Goal: Task Accomplishment & Management: Manage account settings

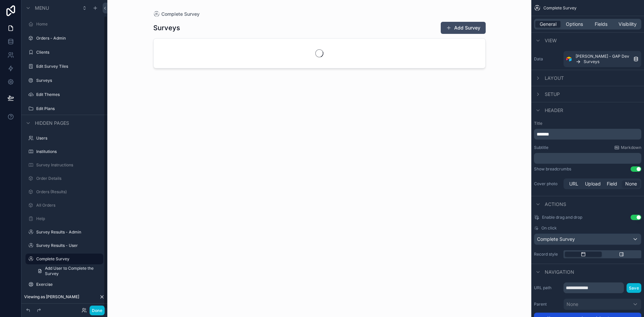
scroll to position [16, 0]
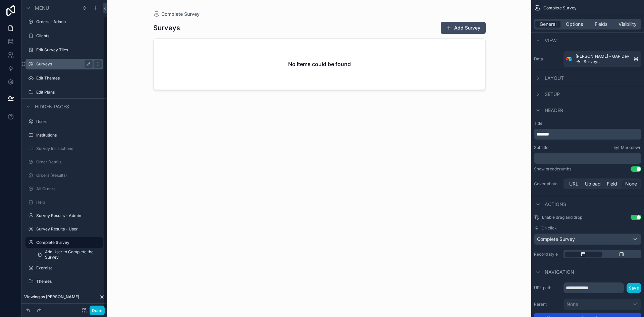
click at [74, 67] on div "Surveys" at bounding box center [64, 64] width 56 height 8
click at [44, 64] on label "Surveys" at bounding box center [63, 63] width 54 height 5
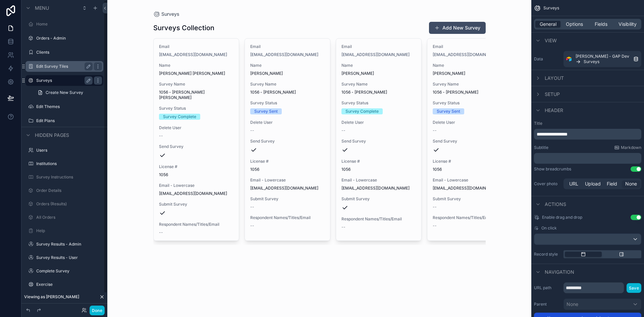
click at [39, 63] on div "Edit Survey Tiles" at bounding box center [64, 66] width 56 height 8
click at [48, 67] on label "Edit Survey Tiles" at bounding box center [63, 66] width 54 height 5
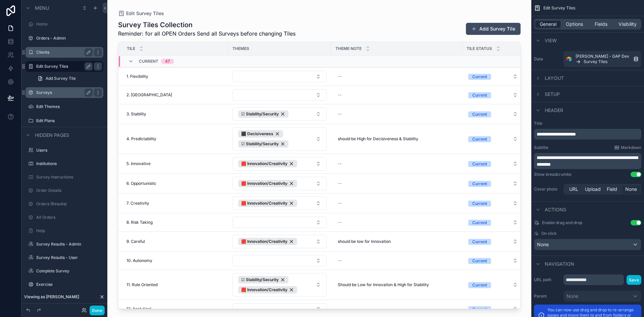
click at [50, 55] on div "Clients" at bounding box center [64, 52] width 56 height 8
click at [43, 38] on label "Orders - Admin" at bounding box center [63, 38] width 54 height 5
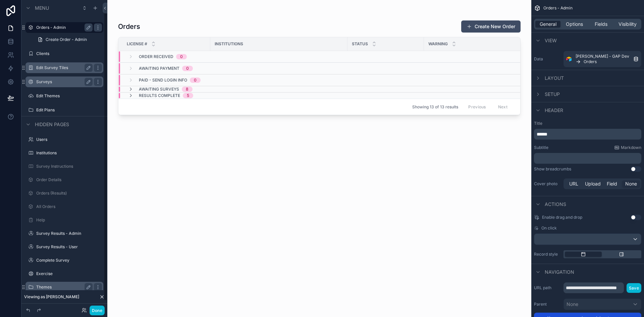
scroll to position [16, 0]
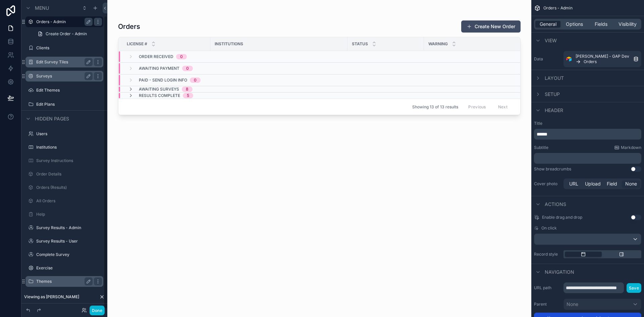
click at [50, 278] on div "Themes" at bounding box center [64, 281] width 56 height 8
click at [46, 279] on label "Themes" at bounding box center [63, 281] width 54 height 5
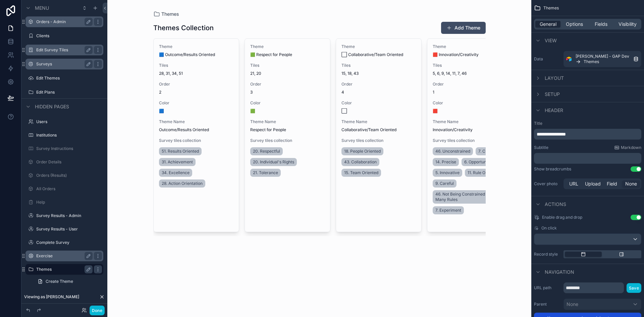
click at [60, 254] on label "Exercise" at bounding box center [63, 255] width 54 height 5
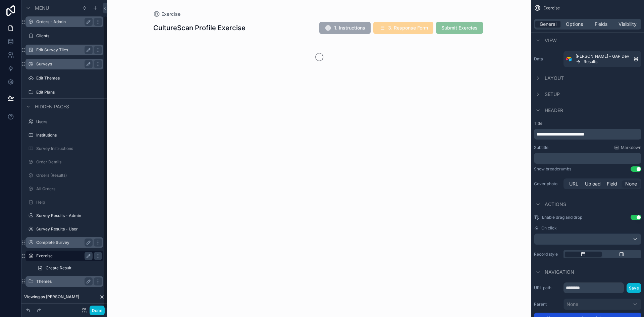
click at [60, 244] on label "Complete Survey" at bounding box center [63, 242] width 54 height 5
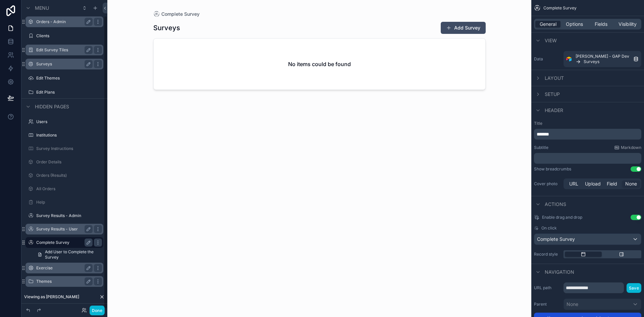
click at [64, 226] on div "Survey Results - User" at bounding box center [64, 229] width 56 height 8
click at [61, 229] on label "Survey Results - User" at bounding box center [63, 228] width 54 height 5
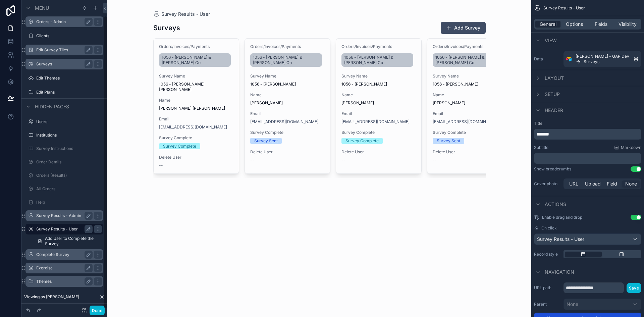
click at [65, 217] on label "Survey Results - Admin" at bounding box center [63, 215] width 54 height 5
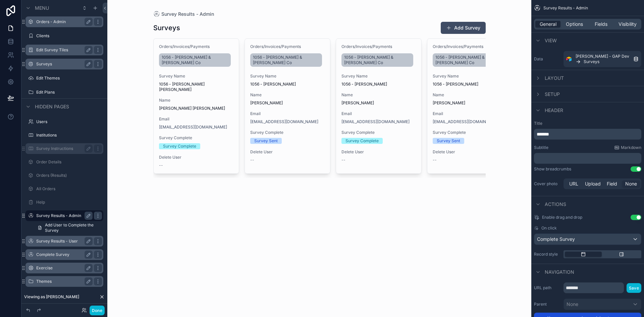
click at [55, 152] on div "Survey Instructions" at bounding box center [64, 148] width 56 height 8
click at [57, 145] on div "Survey Instructions" at bounding box center [64, 148] width 56 height 8
click at [57, 147] on label "Survey Instructions" at bounding box center [63, 148] width 54 height 5
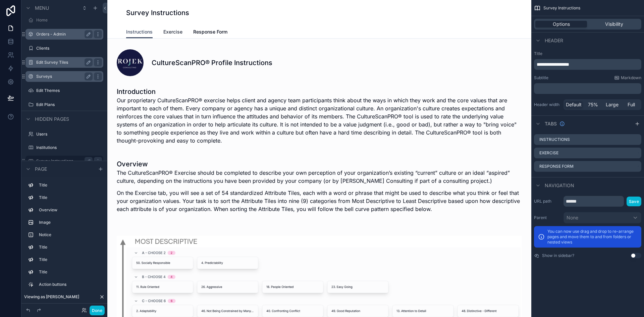
click at [173, 34] on span "Exercise" at bounding box center [172, 31] width 19 height 7
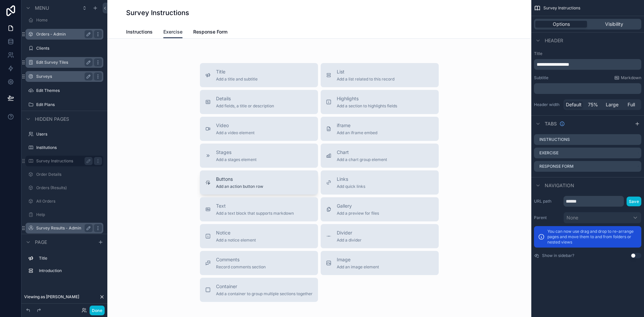
scroll to position [160, 0]
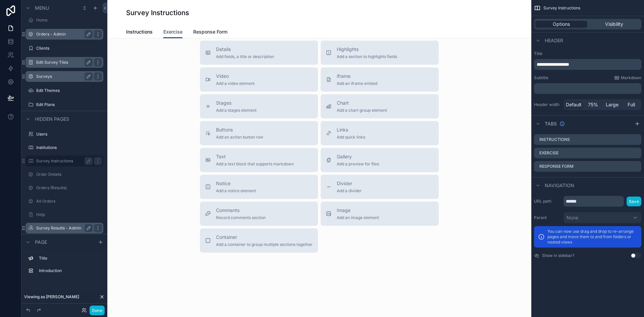
click at [200, 29] on span "Response Form" at bounding box center [210, 31] width 34 height 7
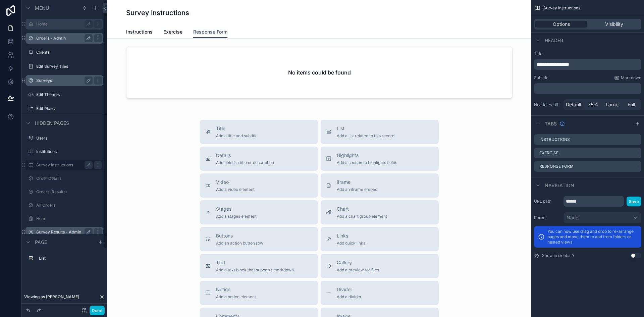
click at [55, 25] on label "Home" at bounding box center [63, 23] width 54 height 5
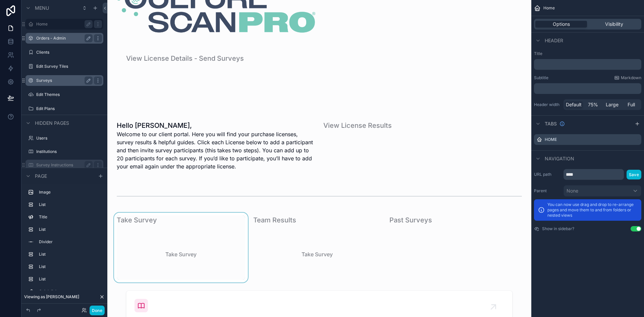
scroll to position [201, 0]
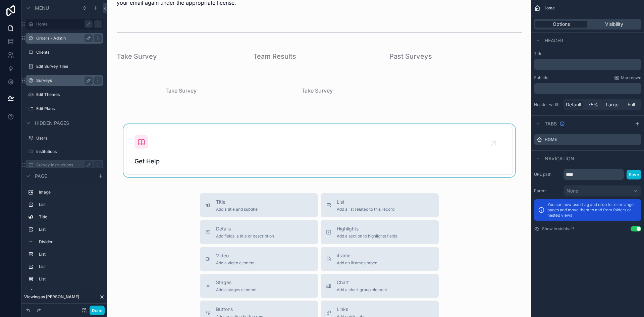
click at [147, 142] on div "scrollable content" at bounding box center [319, 150] width 413 height 53
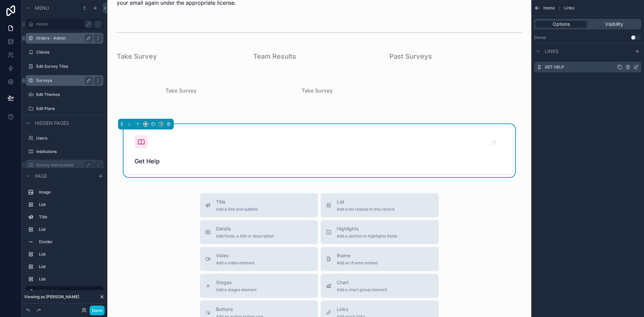
click at [570, 65] on div "Get Help" at bounding box center [587, 67] width 107 height 11
click at [575, 54] on div "Links" at bounding box center [587, 51] width 113 height 16
click at [550, 53] on span "Links" at bounding box center [551, 51] width 14 height 7
click at [548, 53] on span "Links" at bounding box center [551, 51] width 14 height 7
click at [634, 65] on icon "scrollable content" at bounding box center [635, 66] width 5 height 5
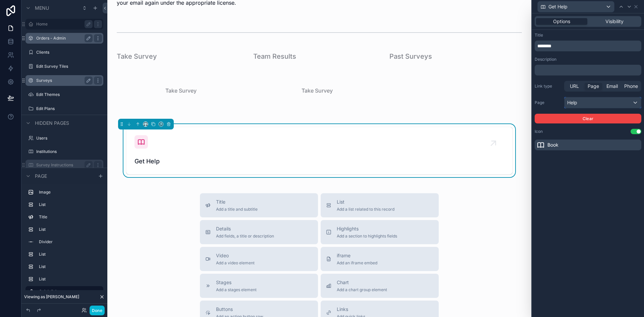
click at [594, 103] on div "Help" at bounding box center [602, 102] width 76 height 11
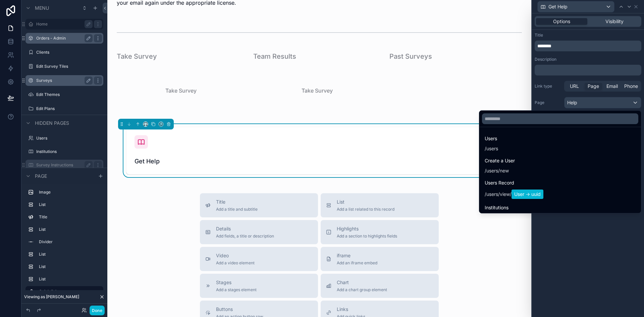
drag, startPoint x: 578, startPoint y: 283, endPoint x: 551, endPoint y: 240, distance: 51.0
click at [577, 280] on div at bounding box center [588, 158] width 112 height 317
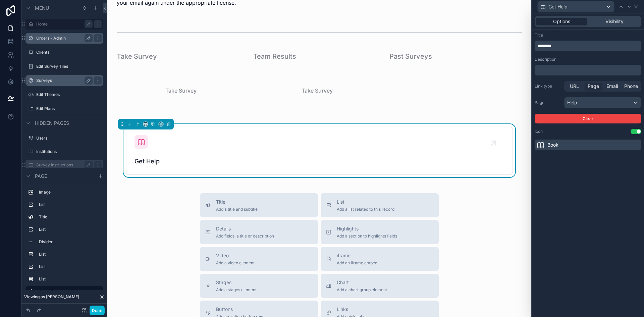
click at [80, 310] on div "Done" at bounding box center [91, 310] width 27 height 10
click at [83, 310] on icon at bounding box center [83, 309] width 5 height 5
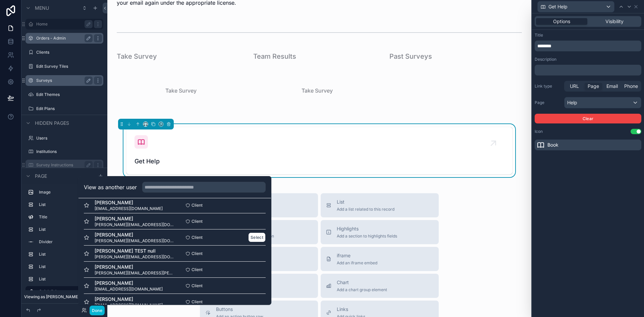
scroll to position [67, 0]
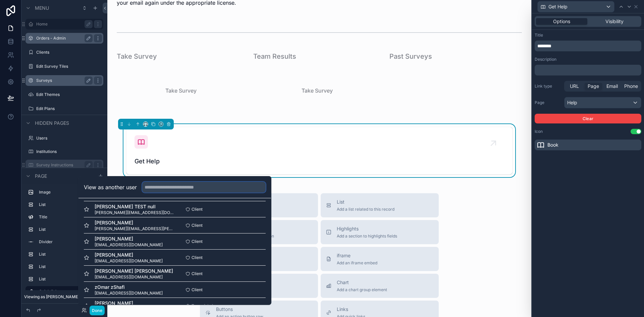
click at [176, 188] on input "text" at bounding box center [203, 187] width 123 height 11
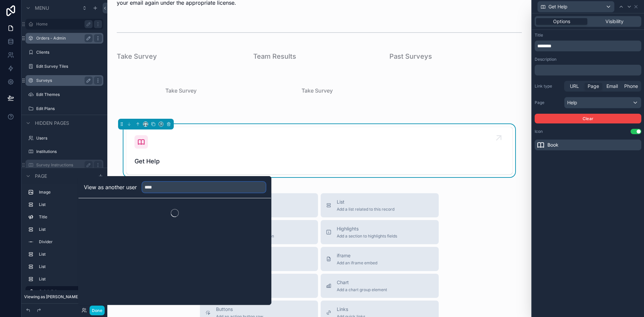
scroll to position [0, 0]
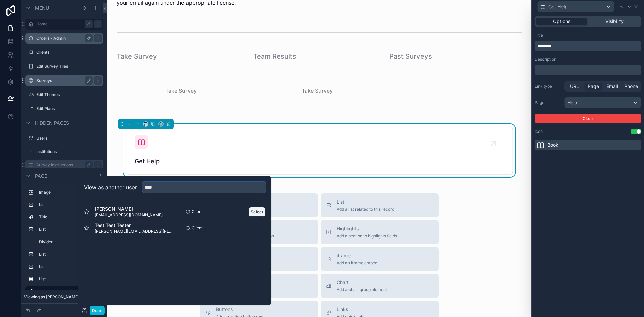
type input "****"
click at [254, 211] on button "Select" at bounding box center [256, 212] width 17 height 10
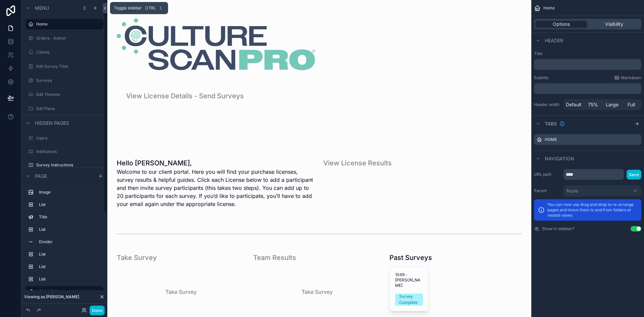
click at [106, 5] on button at bounding box center [105, 8] width 5 height 11
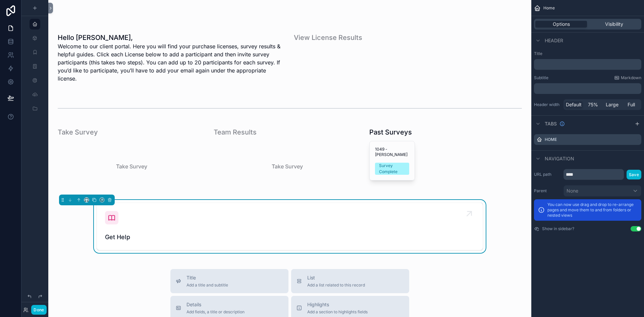
scroll to position [134, 0]
click at [108, 217] on icon "scrollable content" at bounding box center [112, 217] width 8 height 8
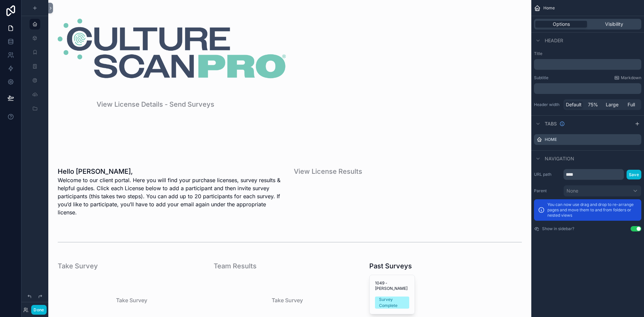
scroll to position [235, 0]
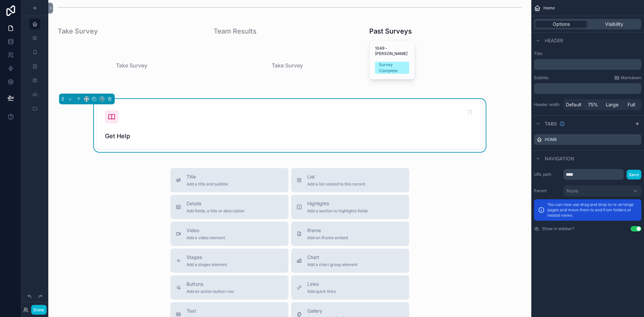
click at [142, 125] on div "Get Help" at bounding box center [289, 125] width 369 height 31
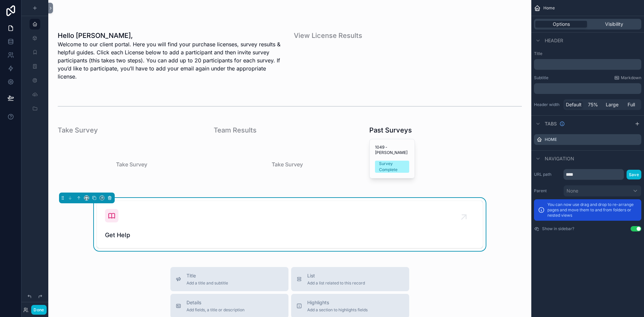
scroll to position [235, 0]
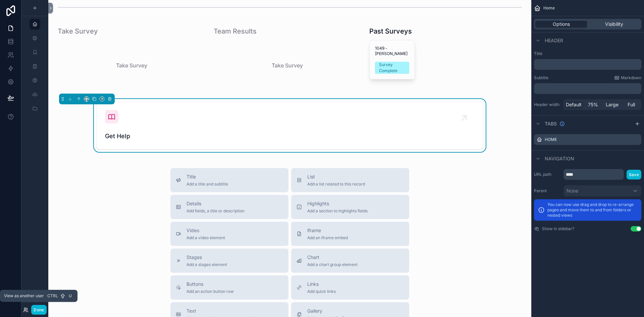
click at [25, 310] on icon at bounding box center [25, 310] width 3 height 1
drag, startPoint x: 580, startPoint y: 272, endPoint x: 578, endPoint y: 264, distance: 7.5
click at [580, 272] on div "Home Options Visibility Header Title ﻿ Subtitle Markdown ﻿ Header width Default…" at bounding box center [587, 158] width 113 height 317
click at [603, 23] on div "Visibility" at bounding box center [614, 24] width 52 height 7
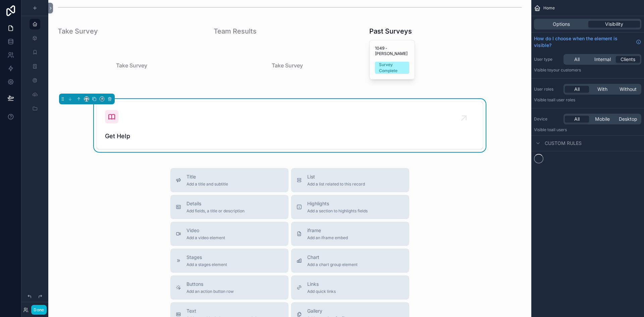
click at [564, 30] on div "Options Visibility" at bounding box center [587, 24] width 113 height 16
click at [565, 22] on span "Options" at bounding box center [560, 24] width 17 height 7
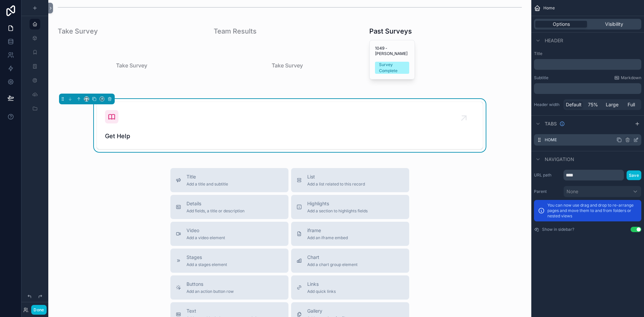
click at [555, 141] on label "Home" at bounding box center [550, 139] width 12 height 5
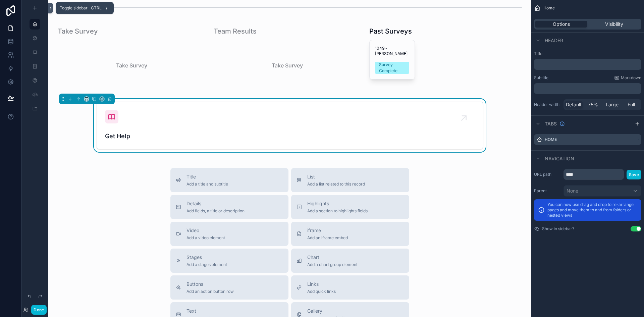
click at [51, 10] on icon at bounding box center [50, 8] width 5 height 5
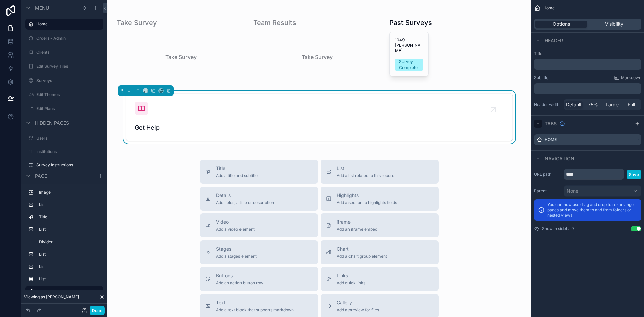
click at [538, 122] on icon "scrollable content" at bounding box center [537, 123] width 5 height 5
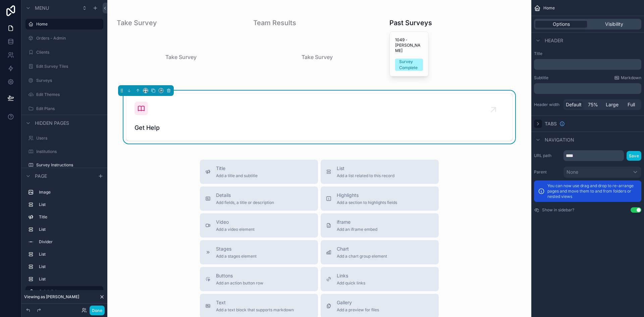
click at [538, 123] on icon "scrollable content" at bounding box center [537, 123] width 1 height 3
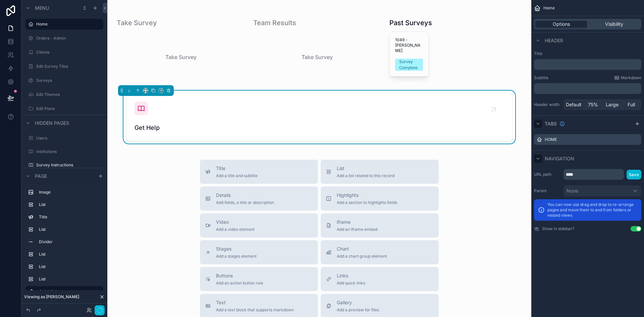
click at [538, 160] on icon "scrollable content" at bounding box center [537, 158] width 5 height 5
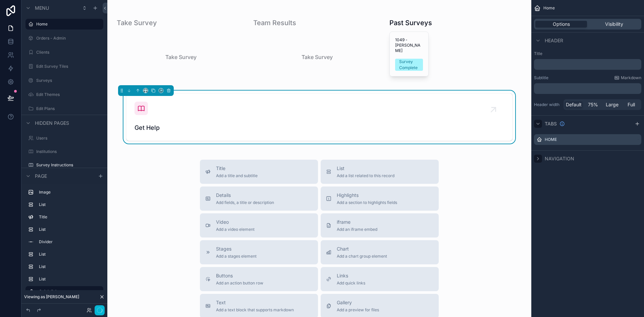
click at [538, 160] on icon "scrollable content" at bounding box center [537, 158] width 5 height 5
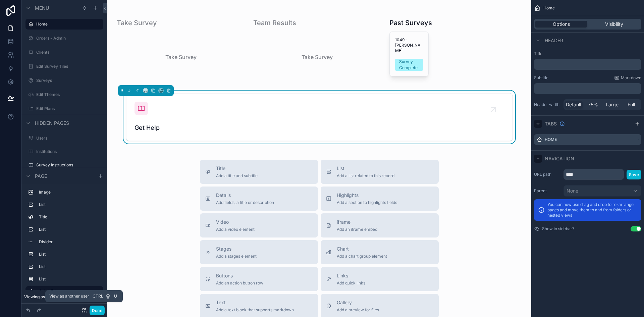
click at [83, 308] on icon at bounding box center [83, 309] width 5 height 5
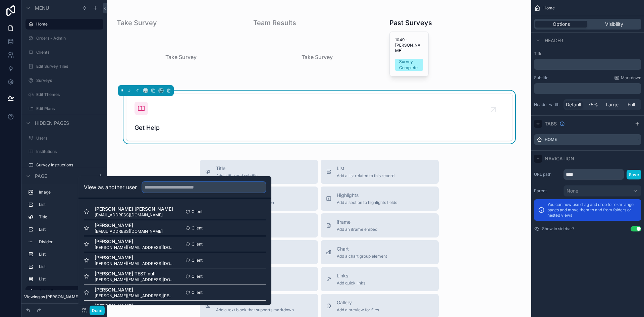
click at [177, 188] on input "text" at bounding box center [203, 187] width 123 height 11
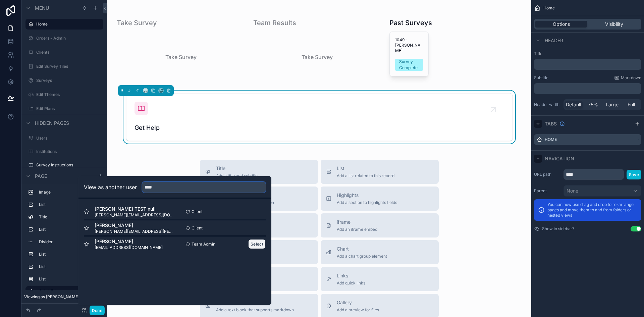
type input "****"
click at [262, 242] on button "Select" at bounding box center [256, 244] width 17 height 10
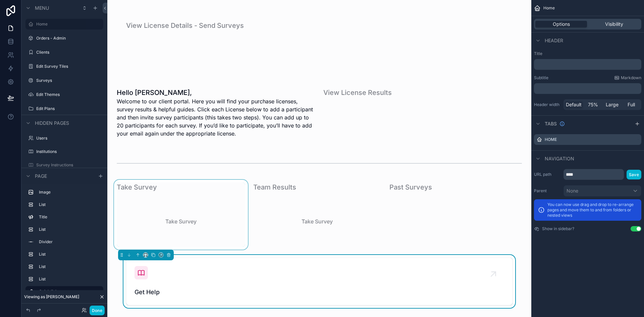
scroll to position [168, 0]
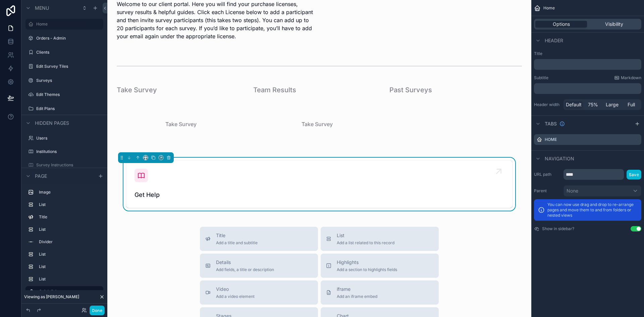
click at [298, 200] on link "Get Help" at bounding box center [318, 184] width 385 height 47
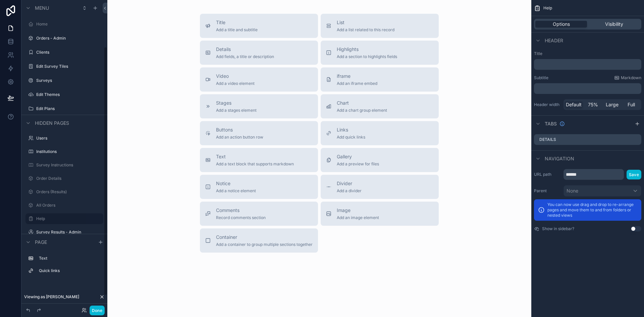
scroll to position [136, 0]
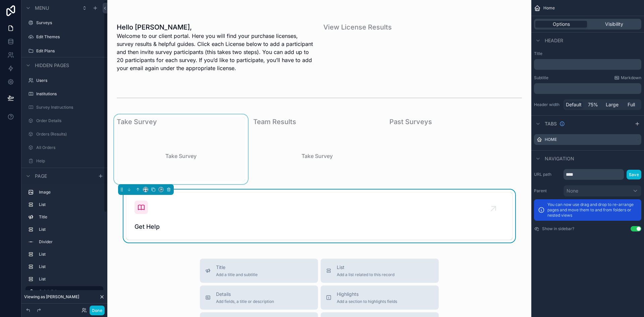
scroll to position [168, 0]
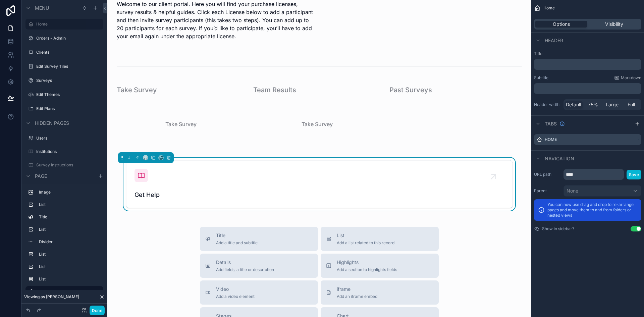
drag, startPoint x: 167, startPoint y: 186, endPoint x: 137, endPoint y: 247, distance: 68.1
click at [86, 311] on icon at bounding box center [83, 309] width 5 height 5
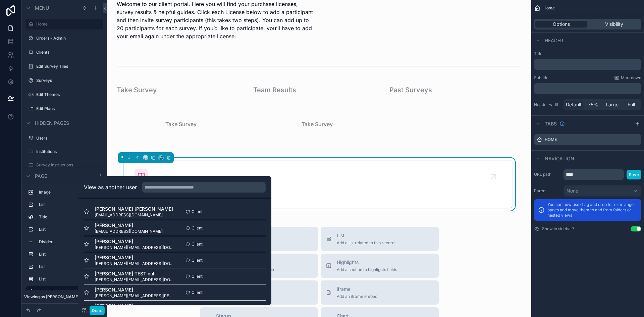
click at [63, 312] on div at bounding box center [51, 310] width 54 height 8
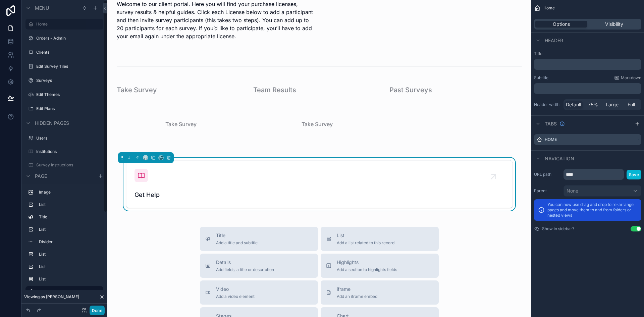
click at [93, 309] on button "Done" at bounding box center [96, 310] width 15 height 10
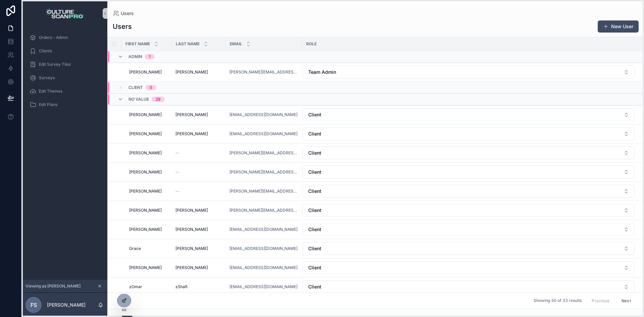
drag, startPoint x: 140, startPoint y: 1, endPoint x: 123, endPoint y: 294, distance: 293.4
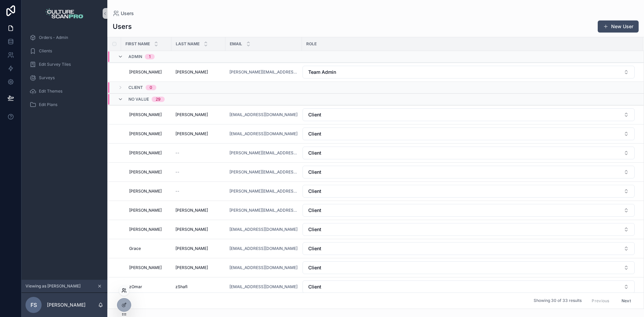
click at [125, 288] on icon at bounding box center [125, 289] width 1 height 2
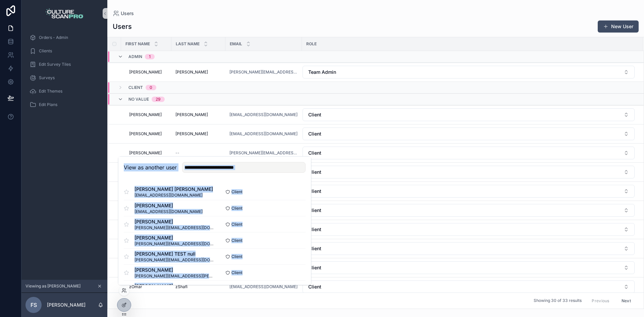
click at [266, 173] on div "View as another user" at bounding box center [214, 168] width 192 height 22
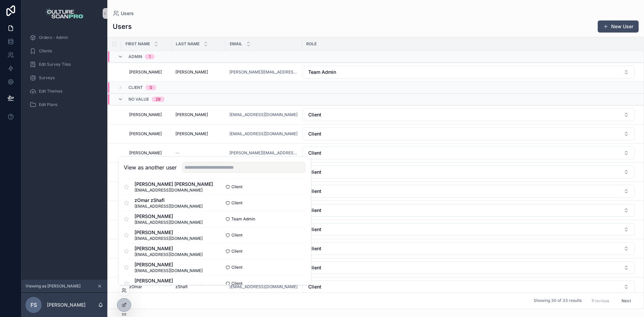
scroll to position [101, 0]
click at [295, 251] on button "Select" at bounding box center [296, 252] width 17 height 10
click at [290, 255] on button "Select" at bounding box center [296, 252] width 17 height 10
click at [292, 255] on button "Select" at bounding box center [296, 252] width 17 height 10
click at [338, 9] on div "Users Users New User First name Last name Email Role Admin 1 Nathan Nathan Oate…" at bounding box center [375, 154] width 536 height 309
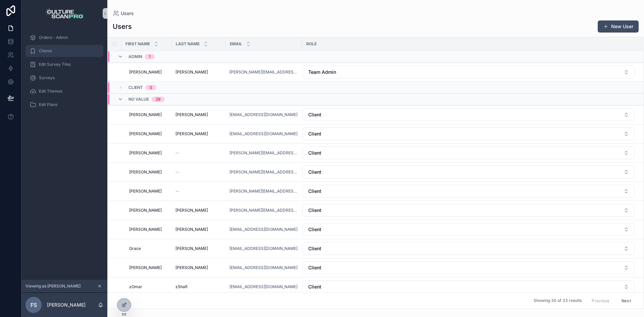
click at [55, 53] on div "Clients" at bounding box center [64, 51] width 70 height 11
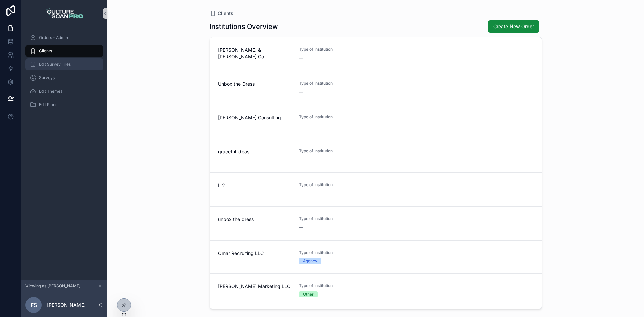
click at [55, 63] on span "Edit Survey Tiles" at bounding box center [55, 64] width 32 height 5
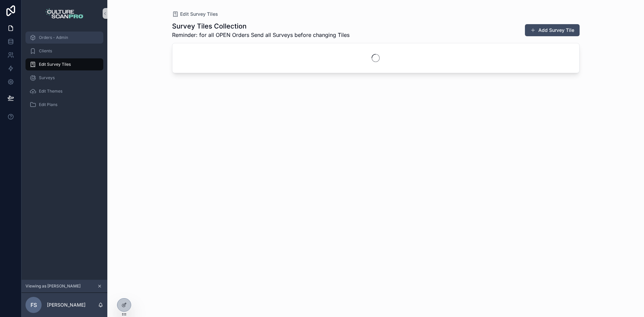
click at [59, 35] on span "Orders - Admin" at bounding box center [53, 37] width 29 height 5
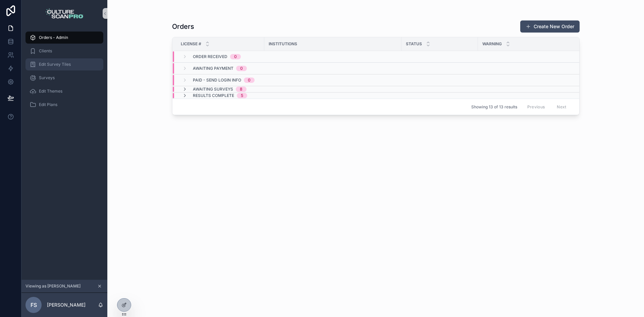
click at [65, 64] on span "Edit Survey Tiles" at bounding box center [55, 64] width 32 height 5
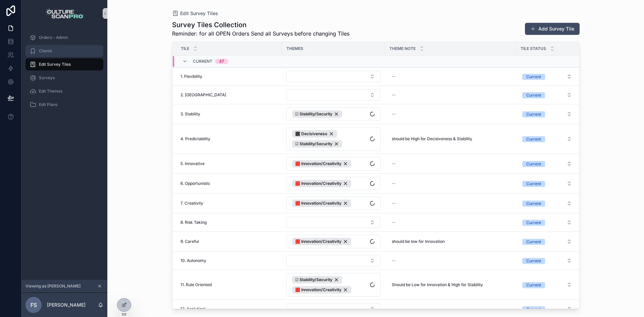
click at [65, 56] on div "Clients" at bounding box center [64, 51] width 70 height 11
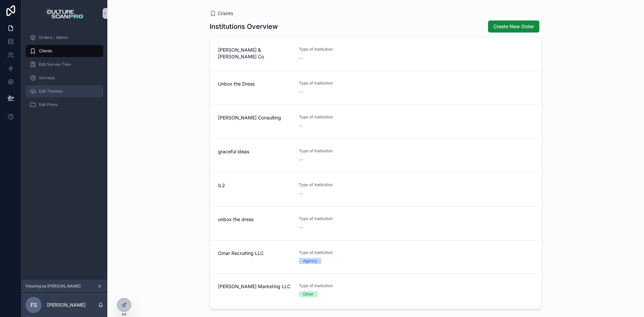
click at [59, 86] on div "Edit Themes" at bounding box center [64, 91] width 70 height 11
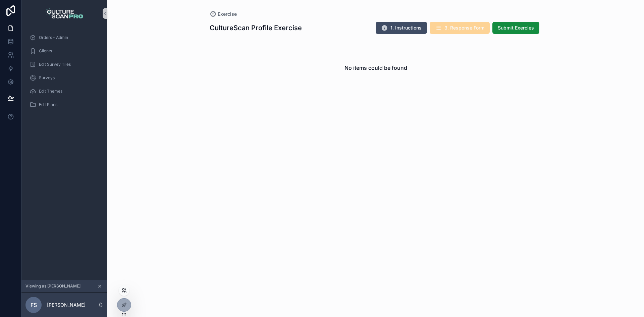
click at [124, 289] on icon at bounding box center [123, 290] width 5 height 5
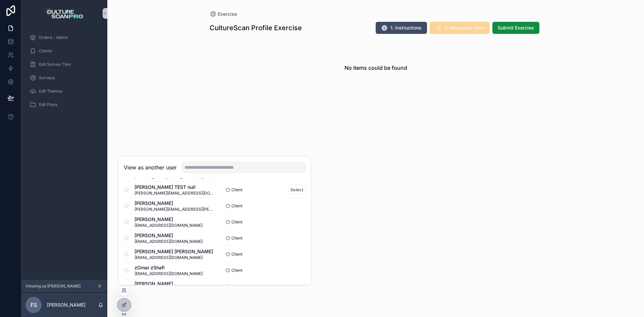
scroll to position [67, 0]
click at [209, 168] on input "text" at bounding box center [243, 167] width 123 height 11
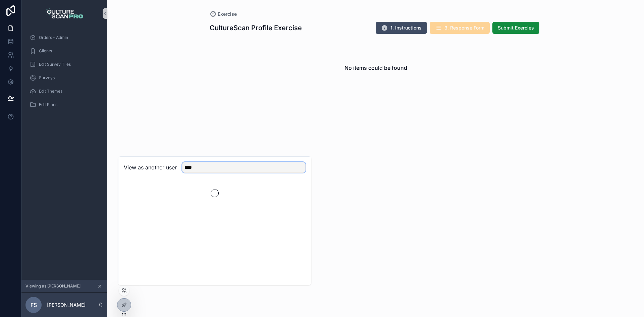
scroll to position [0, 0]
type input "****"
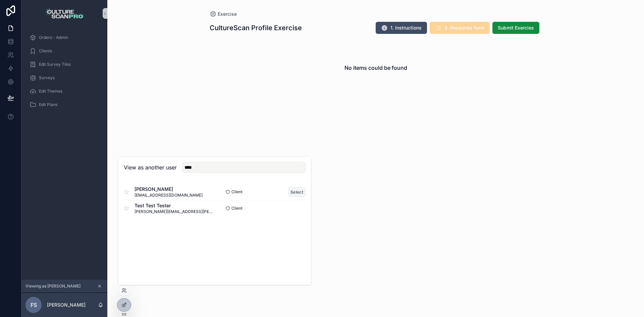
click at [294, 189] on button "Select" at bounding box center [296, 192] width 17 height 10
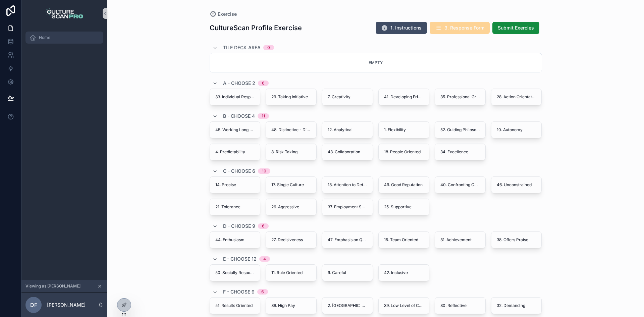
click at [52, 36] on div "Home" at bounding box center [64, 37] width 70 height 11
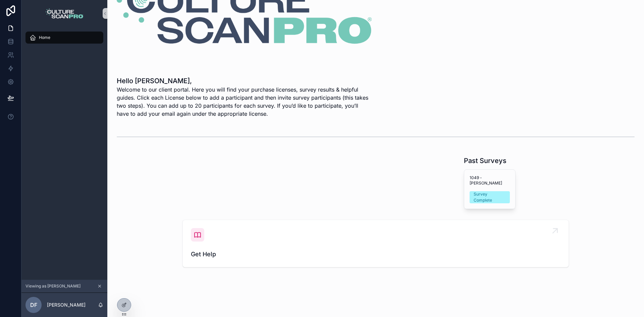
scroll to position [42, 0]
click at [194, 230] on icon "scrollable content" at bounding box center [197, 234] width 8 height 8
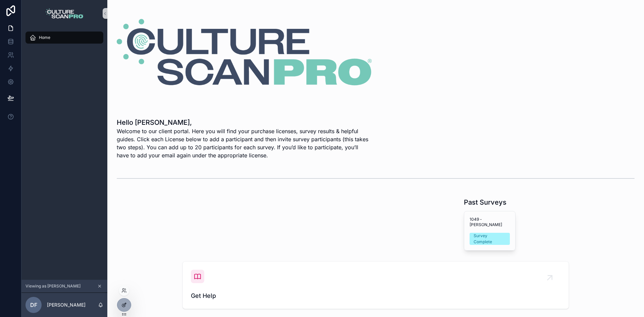
click at [124, 303] on icon at bounding box center [123, 304] width 5 height 5
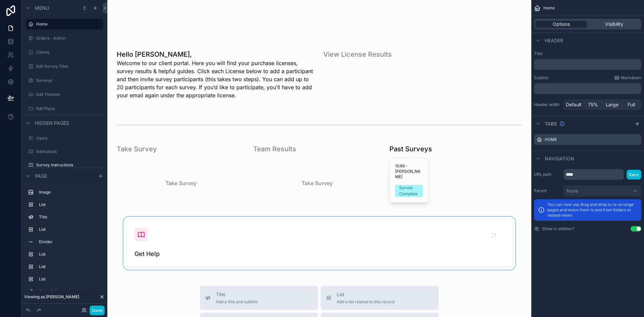
scroll to position [168, 0]
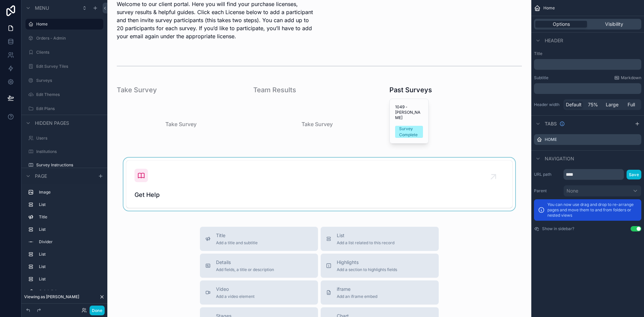
click at [203, 176] on div "scrollable content" at bounding box center [319, 184] width 413 height 53
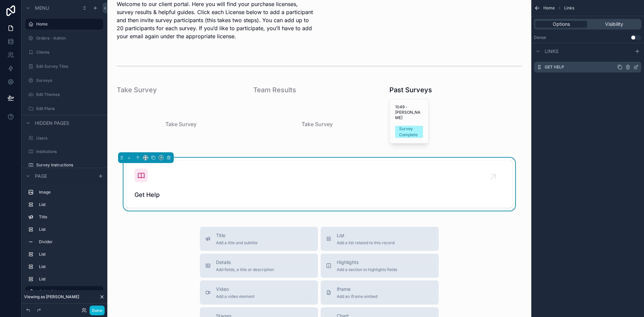
click at [588, 64] on div "Get Help" at bounding box center [587, 67] width 107 height 11
click at [637, 67] on icon "scrollable content" at bounding box center [635, 66] width 5 height 5
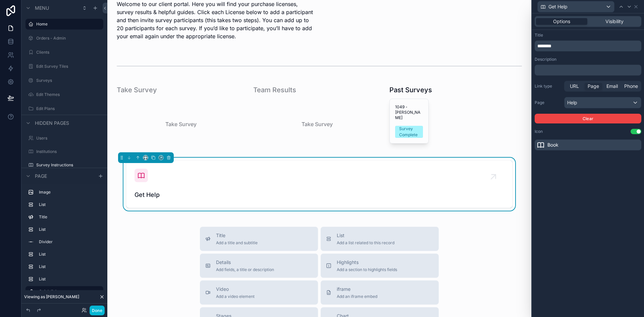
click at [584, 68] on p "﻿" at bounding box center [588, 70] width 103 height 7
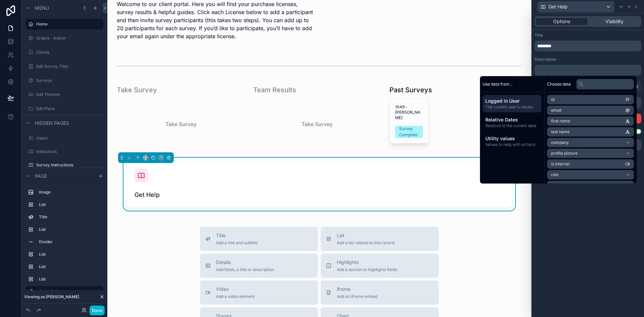
click at [572, 199] on div "Options Visibility Title ******** Description ﻿ Link type URL Page Email Phone …" at bounding box center [588, 164] width 112 height 303
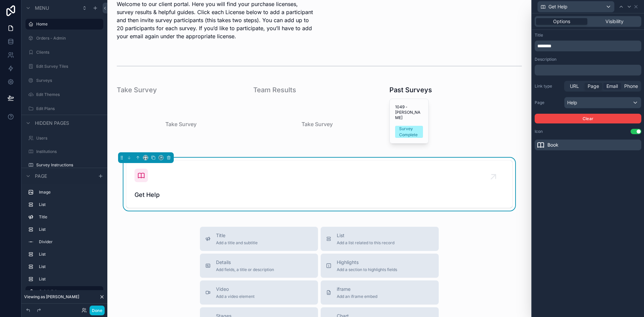
click at [613, 85] on span "Email" at bounding box center [611, 86] width 11 height 7
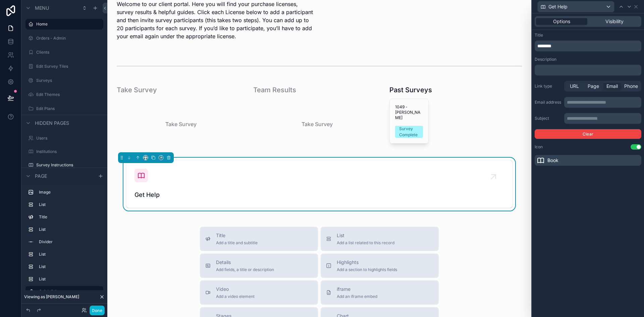
click at [587, 100] on p "**********" at bounding box center [602, 102] width 73 height 7
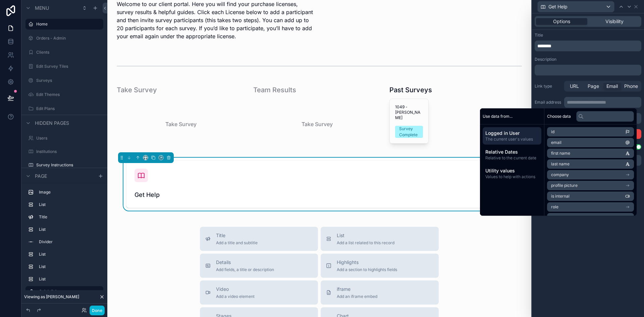
click at [552, 102] on label "Email address" at bounding box center [547, 102] width 27 height 5
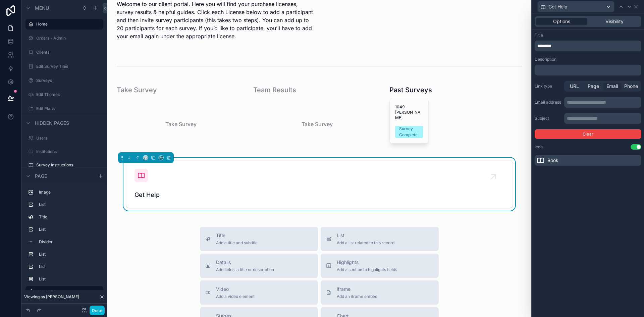
click at [571, 118] on p "**********" at bounding box center [602, 118] width 73 height 7
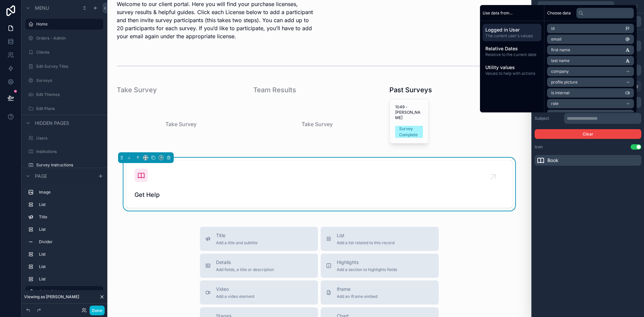
click at [565, 202] on div "**********" at bounding box center [588, 164] width 112 height 303
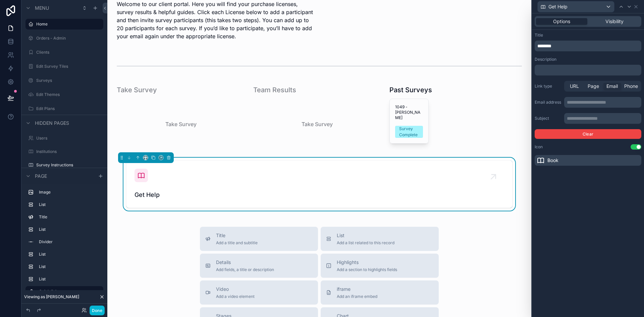
click at [571, 70] on p "﻿" at bounding box center [588, 70] width 103 height 7
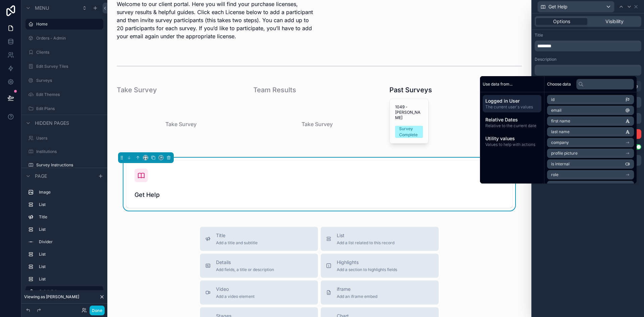
click at [571, 70] on p "﻿" at bounding box center [588, 70] width 103 height 7
click at [578, 69] on p "﻿" at bounding box center [588, 70] width 103 height 7
click at [594, 224] on div "**********" at bounding box center [588, 164] width 112 height 303
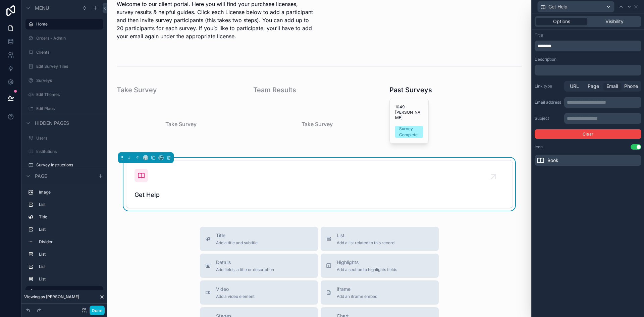
click at [573, 74] on div "﻿" at bounding box center [587, 70] width 107 height 11
click at [573, 72] on p "﻿" at bounding box center [588, 70] width 103 height 7
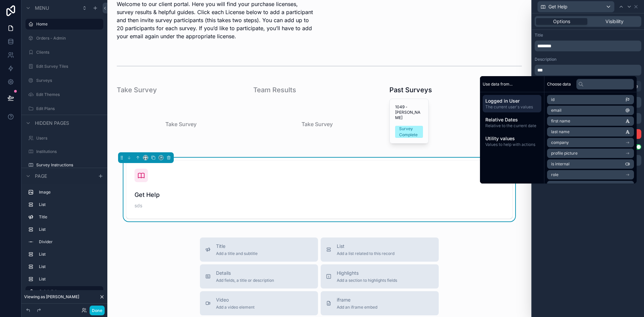
click at [614, 266] on div "**********" at bounding box center [588, 164] width 112 height 303
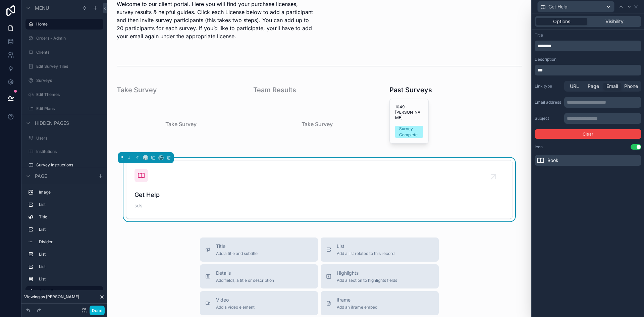
click at [551, 67] on p "***" at bounding box center [588, 70] width 103 height 7
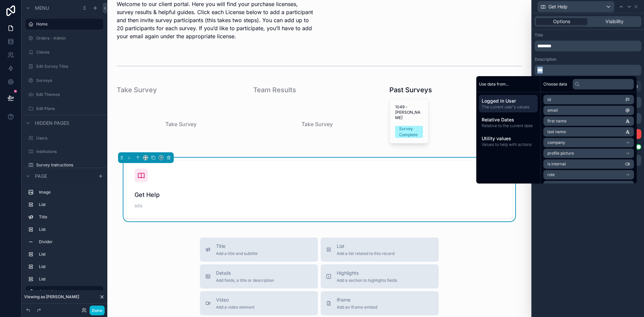
click at [551, 67] on p "***" at bounding box center [588, 70] width 103 height 7
click at [567, 70] on p "***" at bounding box center [588, 70] width 103 height 7
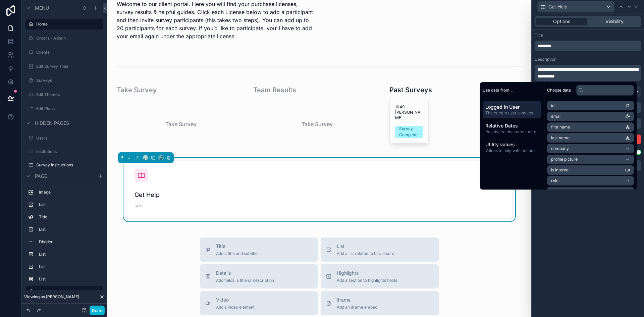
scroll to position [0, 0]
click at [572, 233] on div "**********" at bounding box center [588, 164] width 112 height 303
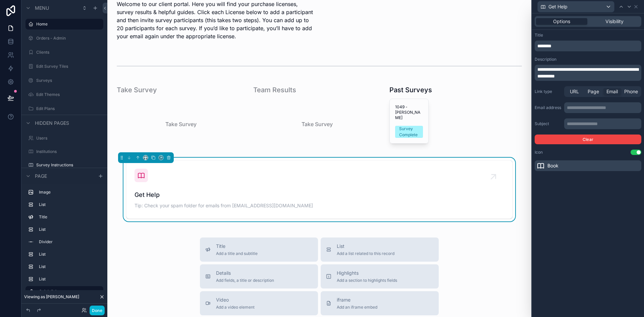
click at [615, 74] on p "**********" at bounding box center [588, 72] width 103 height 13
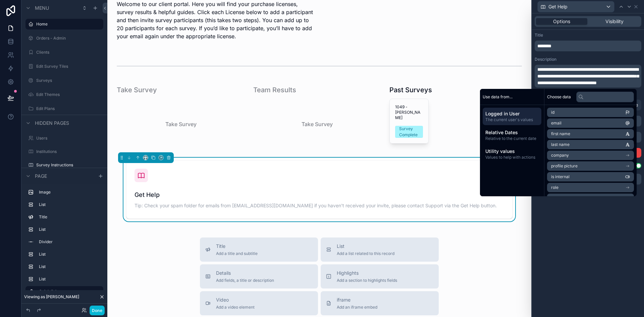
click at [592, 228] on div "**********" at bounding box center [588, 164] width 112 height 303
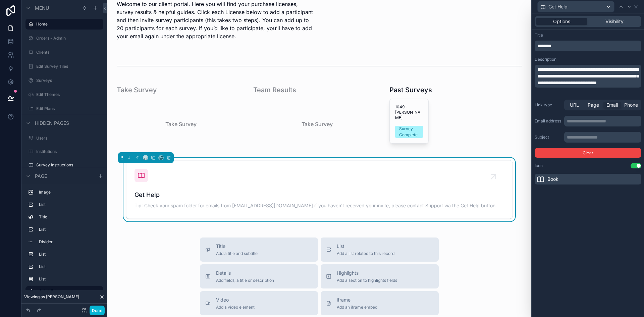
click at [555, 85] on span "**********" at bounding box center [587, 76] width 101 height 18
drag, startPoint x: 553, startPoint y: 90, endPoint x: 571, endPoint y: 88, distance: 17.8
click at [571, 85] on span "**********" at bounding box center [587, 76] width 101 height 18
click at [565, 233] on div "**********" at bounding box center [588, 164] width 112 height 303
click at [536, 70] on div "**********" at bounding box center [587, 76] width 107 height 23
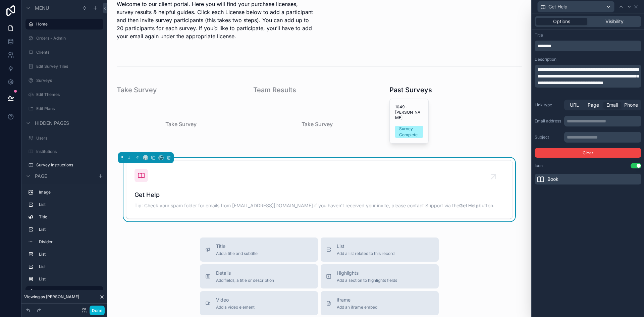
click at [537, 68] on div "**********" at bounding box center [587, 76] width 107 height 23
click at [536, 69] on div "**********" at bounding box center [587, 76] width 107 height 23
click at [538, 69] on span "**********" at bounding box center [587, 76] width 101 height 18
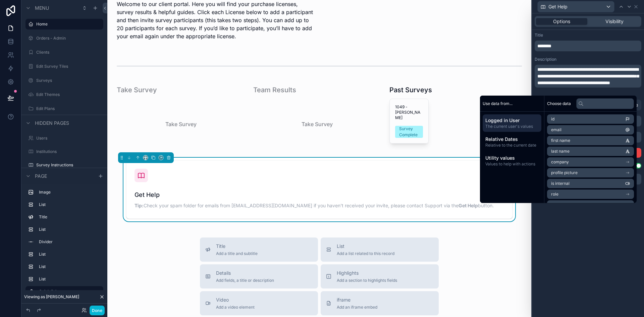
click at [568, 231] on div "**********" at bounding box center [588, 164] width 112 height 303
